Goal: Information Seeking & Learning: Learn about a topic

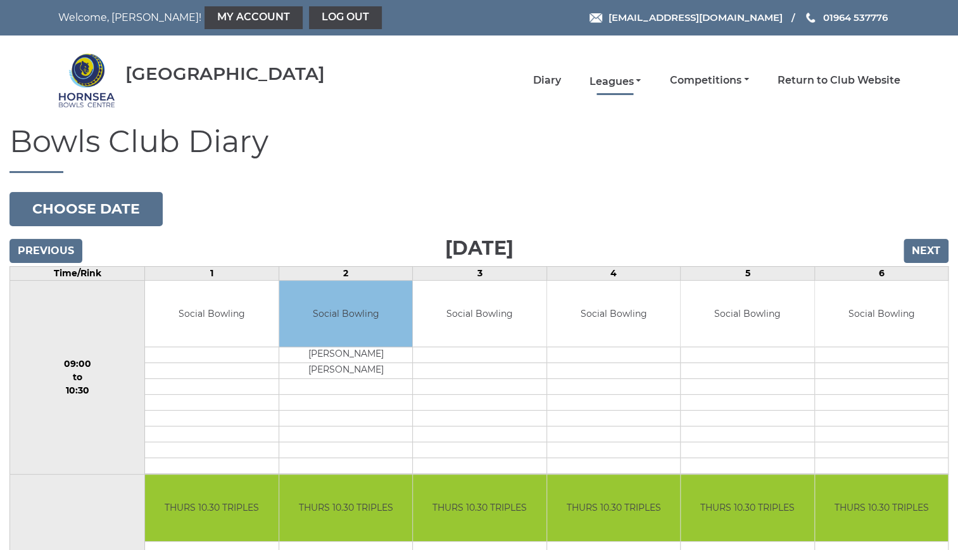
click at [625, 76] on link "Leagues" at bounding box center [615, 82] width 52 height 14
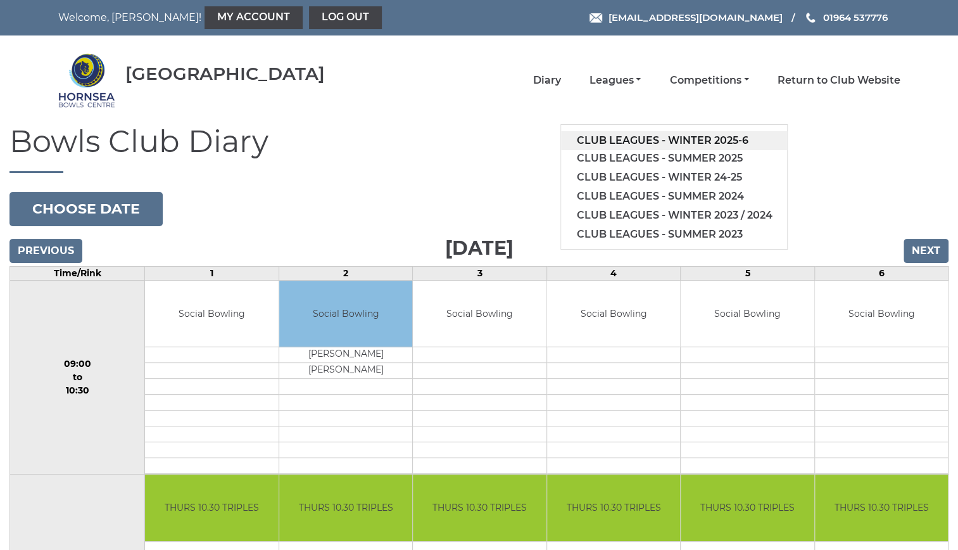
click at [640, 132] on link "Club leagues - Winter 2025-6" at bounding box center [674, 140] width 226 height 19
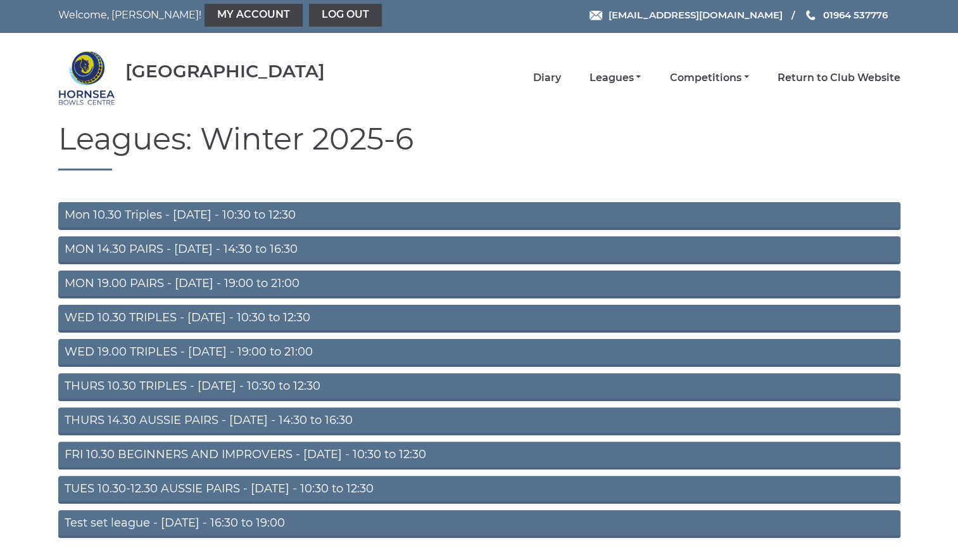
scroll to position [4, 0]
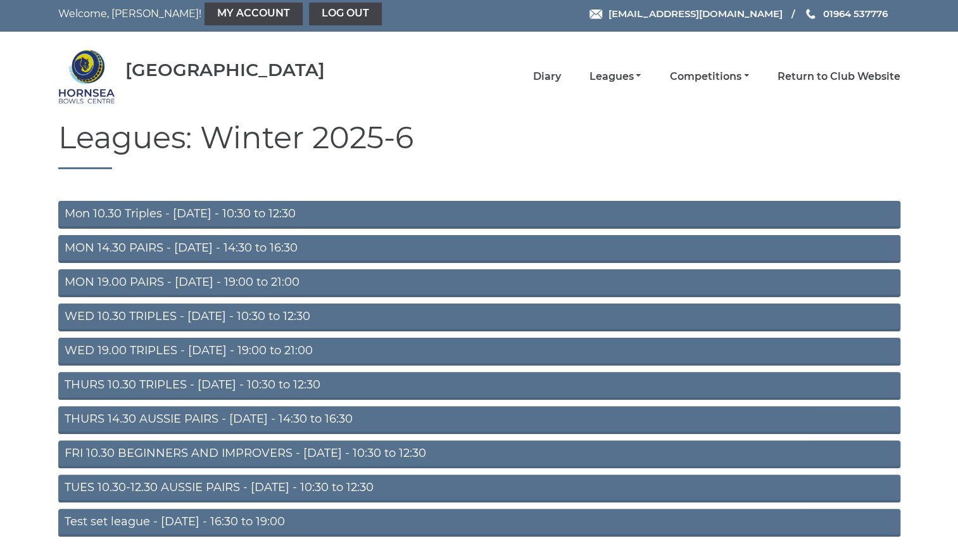
click at [167, 380] on link "THURS 10.30 TRIPLES - Thursday - 10:30 to 12:30" at bounding box center [479, 386] width 843 height 28
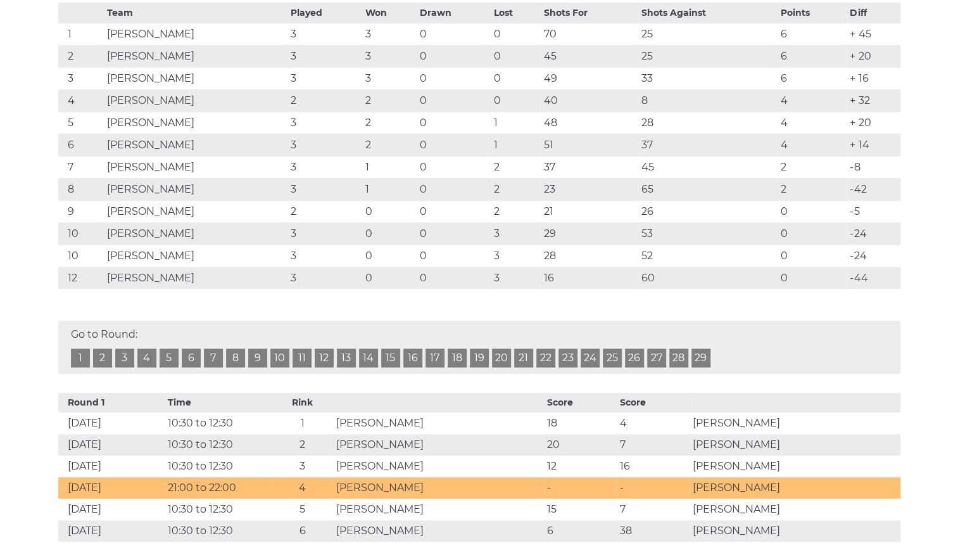
scroll to position [276, 0]
